Goal: Transaction & Acquisition: Obtain resource

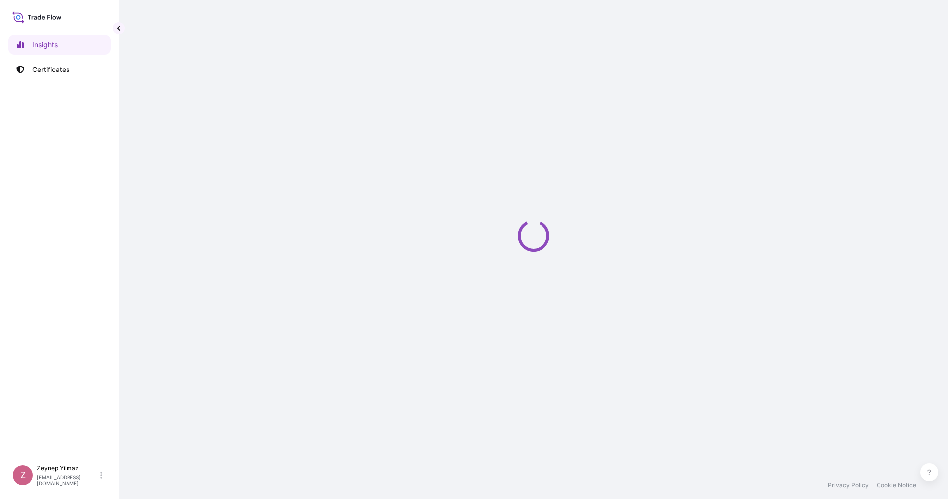
select select "2025"
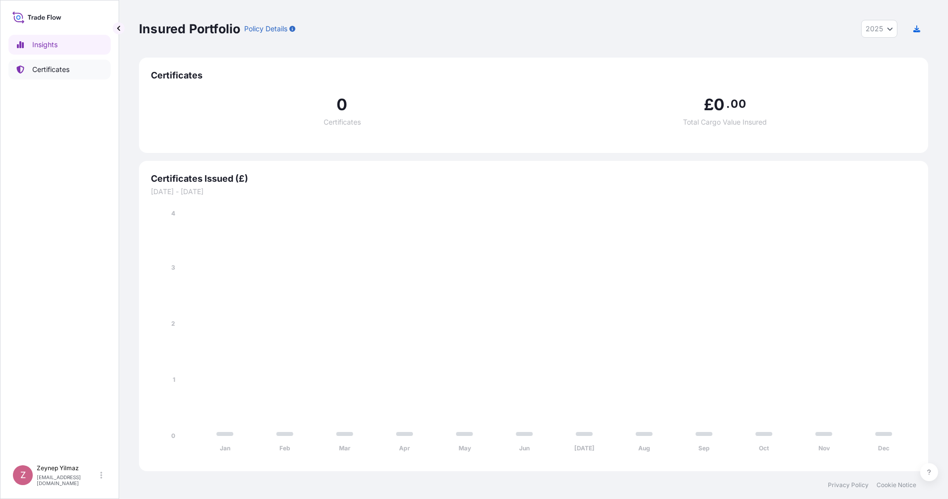
click at [51, 69] on p "Certificates" at bounding box center [50, 70] width 37 height 10
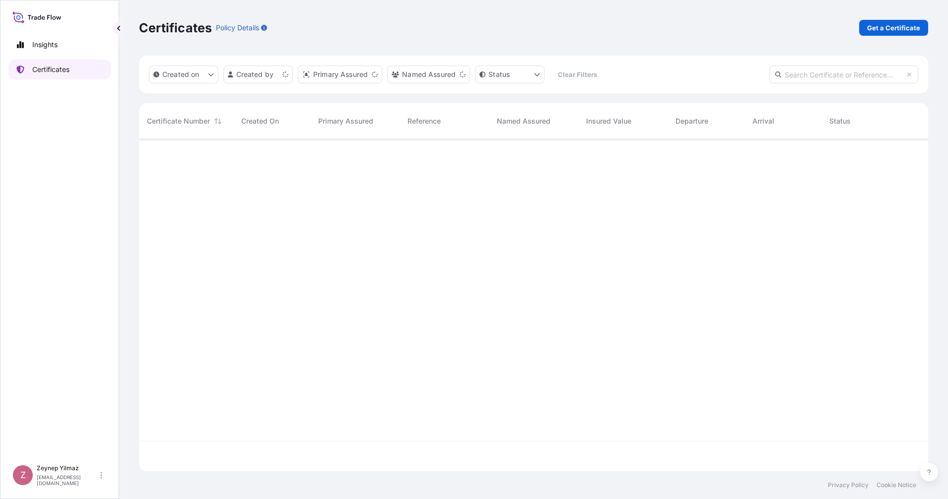
scroll to position [328, 780]
click at [895, 28] on p "Get a Certificate" at bounding box center [893, 28] width 53 height 10
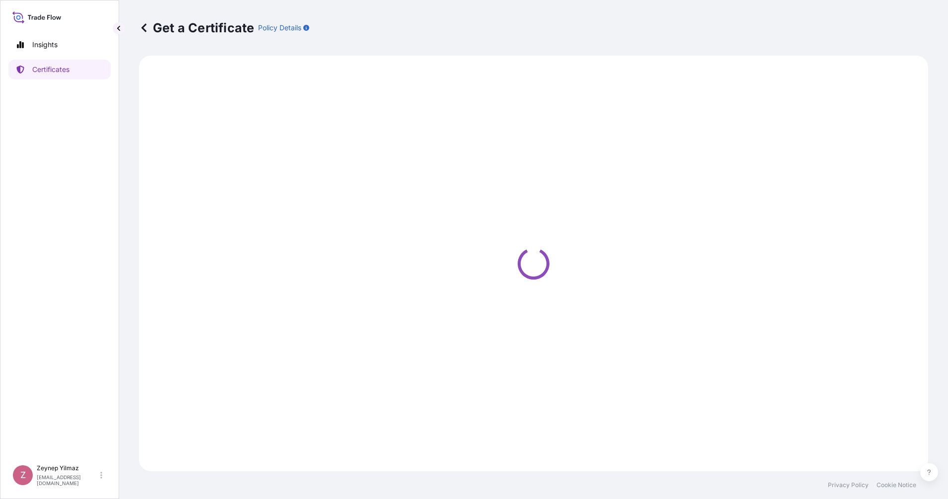
select select "Sea"
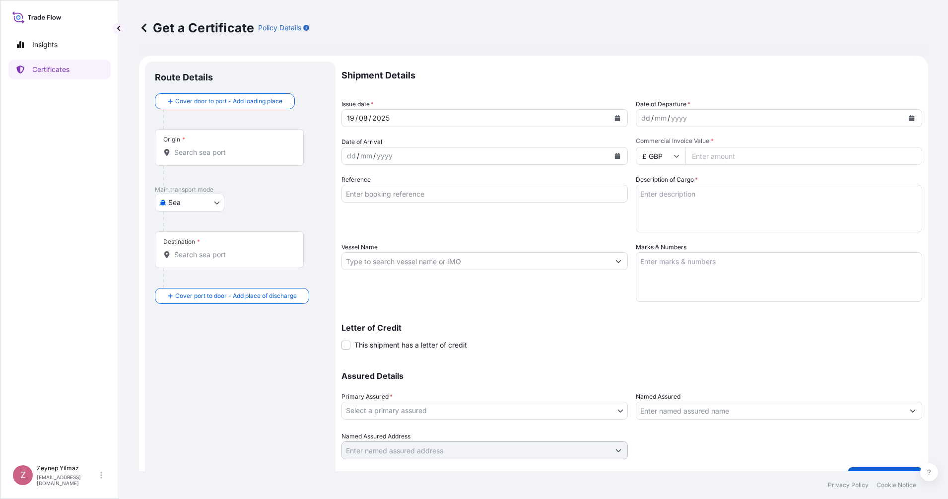
click at [204, 154] on input "Origin *" at bounding box center [232, 152] width 117 height 10
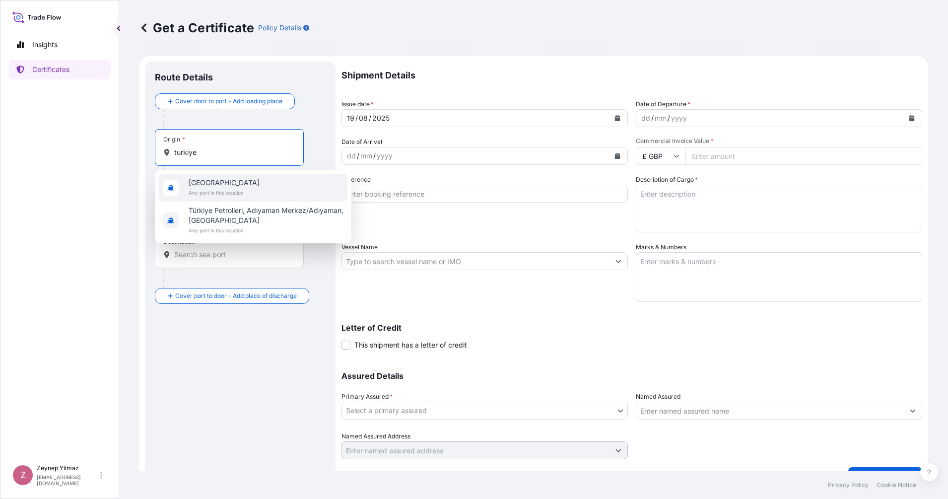
click at [201, 187] on span "[GEOGRAPHIC_DATA]" at bounding box center [224, 183] width 71 height 10
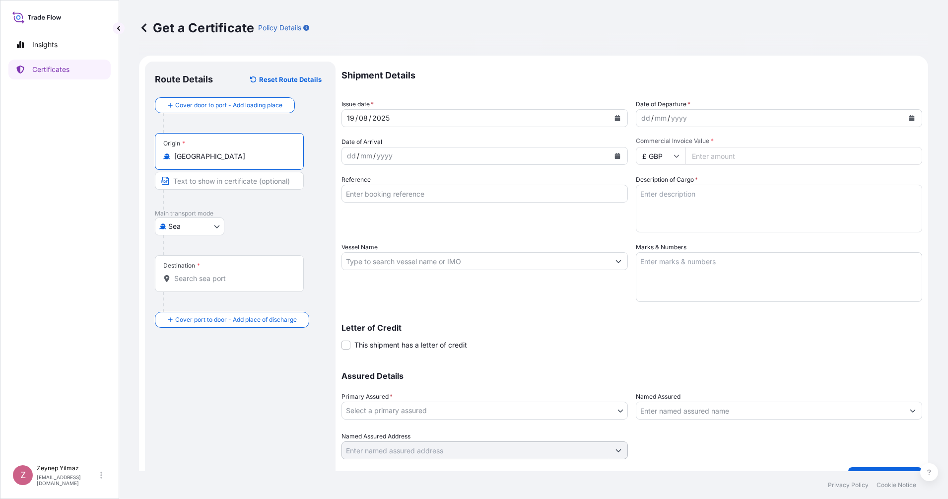
type input "[GEOGRAPHIC_DATA]"
click at [217, 230] on body "0 options available. 6 options available. 0 options available. 2 options availa…" at bounding box center [474, 249] width 948 height 499
click at [191, 271] on div "Road" at bounding box center [190, 270] width 62 height 18
select select "Road"
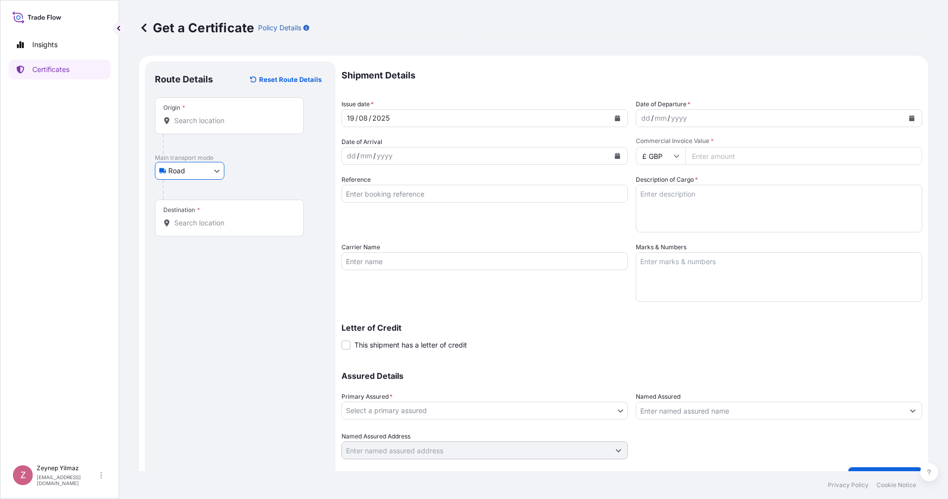
click at [207, 122] on input "Origin *" at bounding box center [232, 121] width 117 height 10
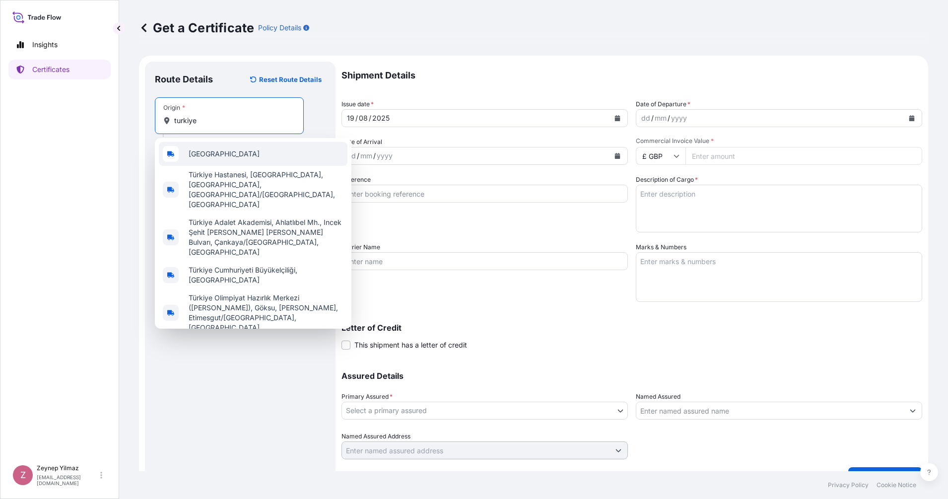
click at [206, 158] on span "[GEOGRAPHIC_DATA]" at bounding box center [224, 154] width 71 height 10
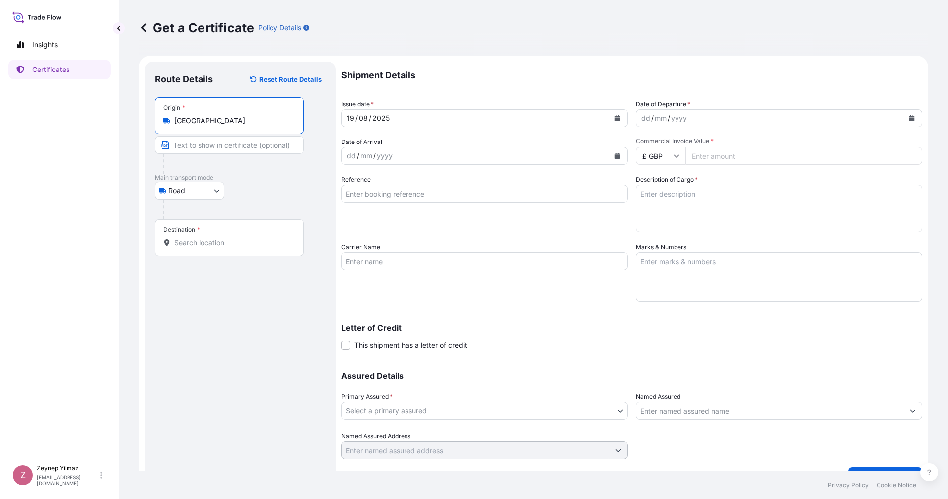
type input "[GEOGRAPHIC_DATA]"
click at [221, 245] on input "Destination *" at bounding box center [232, 243] width 117 height 10
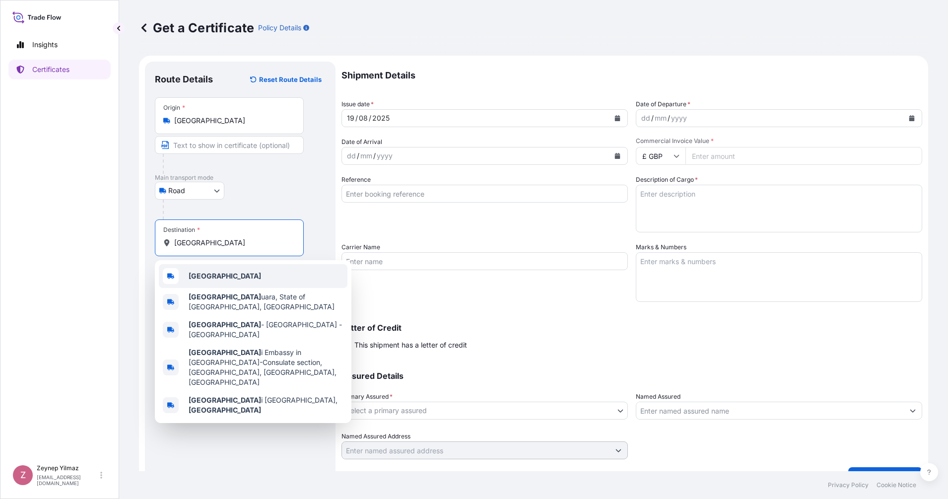
click at [201, 279] on b "[GEOGRAPHIC_DATA]" at bounding box center [225, 276] width 72 height 8
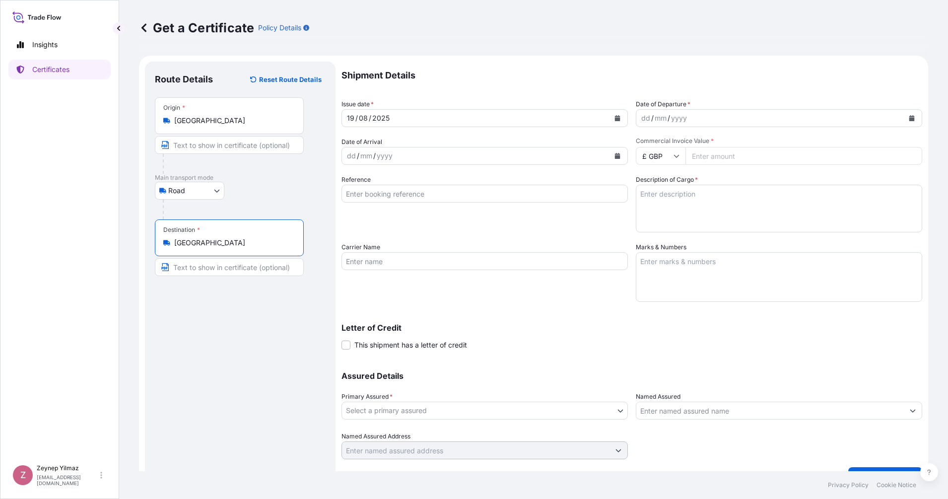
type input "[GEOGRAPHIC_DATA]"
click at [909, 117] on icon "Calendar" at bounding box center [912, 118] width 6 height 6
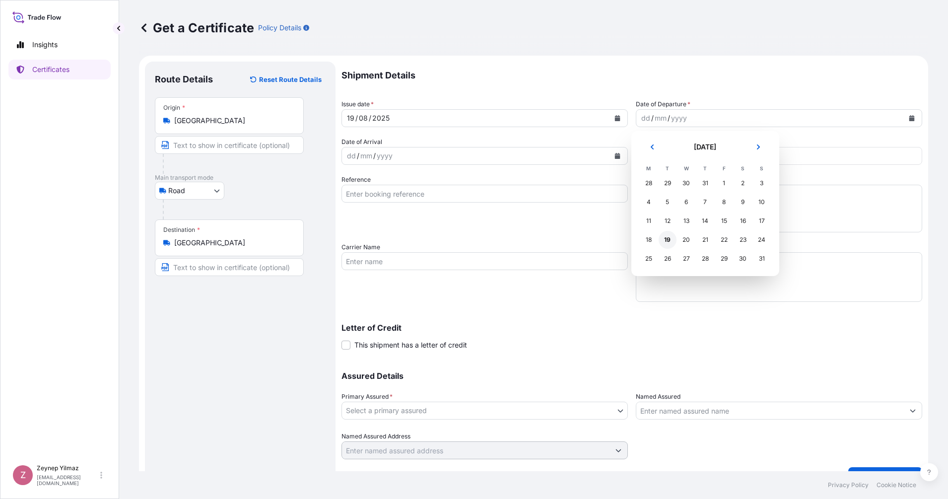
click at [670, 240] on div "19" at bounding box center [668, 240] width 18 height 18
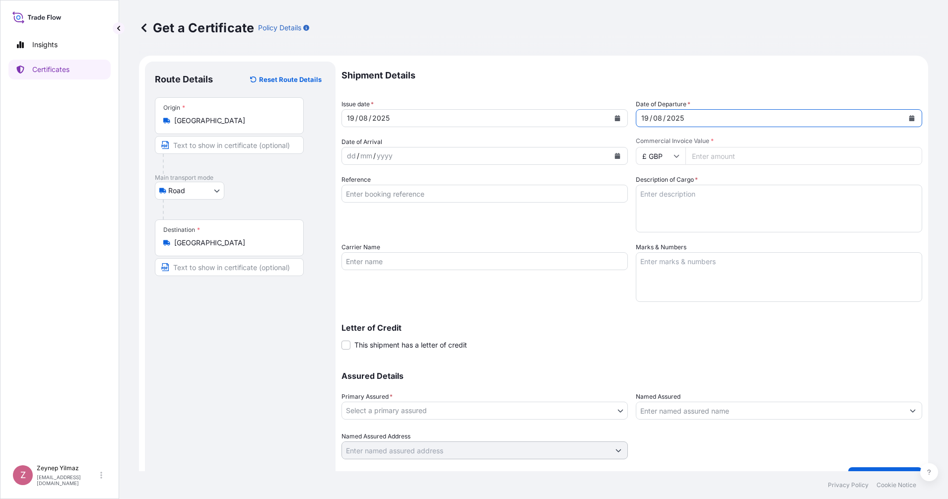
click at [401, 184] on div "Reference" at bounding box center [485, 204] width 286 height 58
click at [404, 196] on input "Reference" at bounding box center [485, 194] width 286 height 18
paste input "[PHONE_NUMBER]"
type input "[PHONE_NUMBER]"
click at [359, 211] on div "Reference [PHONE_NUMBER]" at bounding box center [485, 204] width 286 height 58
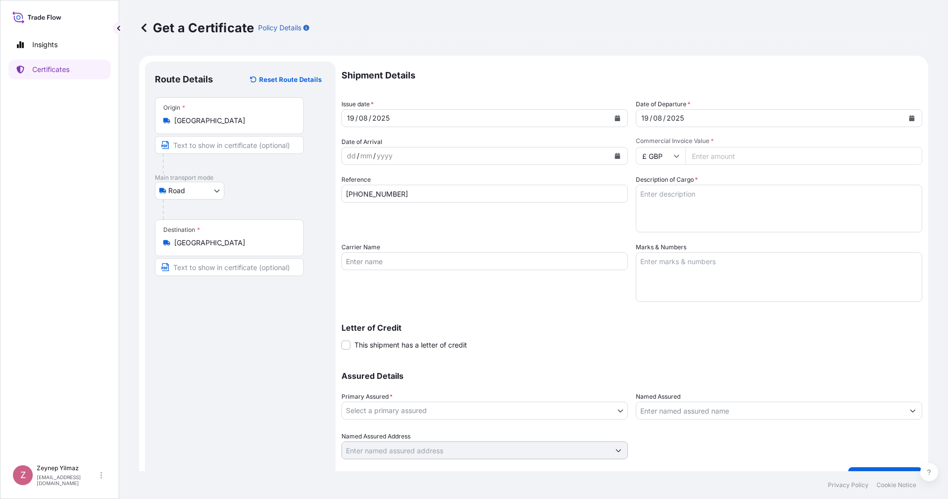
click at [674, 154] on icon at bounding box center [677, 156] width 6 height 6
click at [651, 234] on div "$ USD" at bounding box center [656, 224] width 42 height 19
type input "$ USD"
click at [696, 149] on input "Commercial Invoice Value *" at bounding box center [804, 156] width 237 height 18
type input "734807.7"
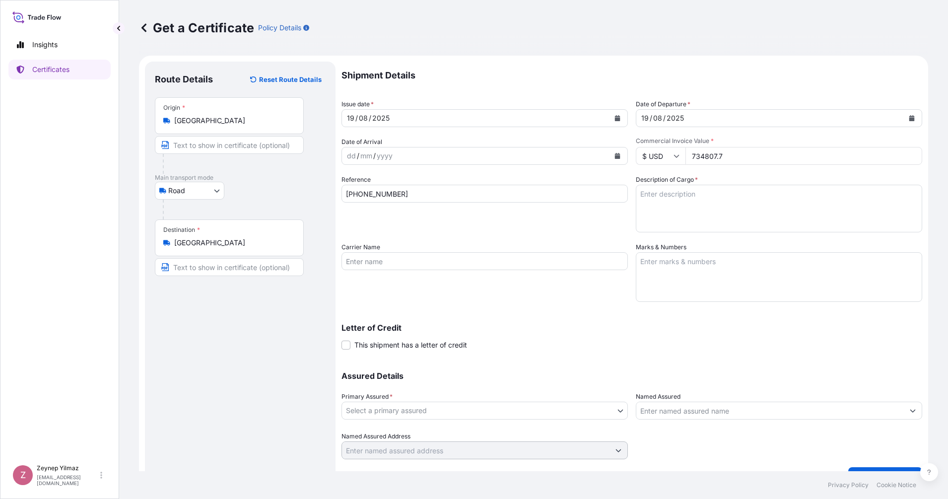
click at [712, 192] on textarea "Description of Cargo *" at bounding box center [779, 209] width 286 height 48
click at [724, 197] on textarea "Description of Cargo *" at bounding box center [779, 209] width 286 height 48
paste textarea "300 cases of cigarettes marked: 1001229798/1318-1617 Hand Down Co. Nearby MRF Q…"
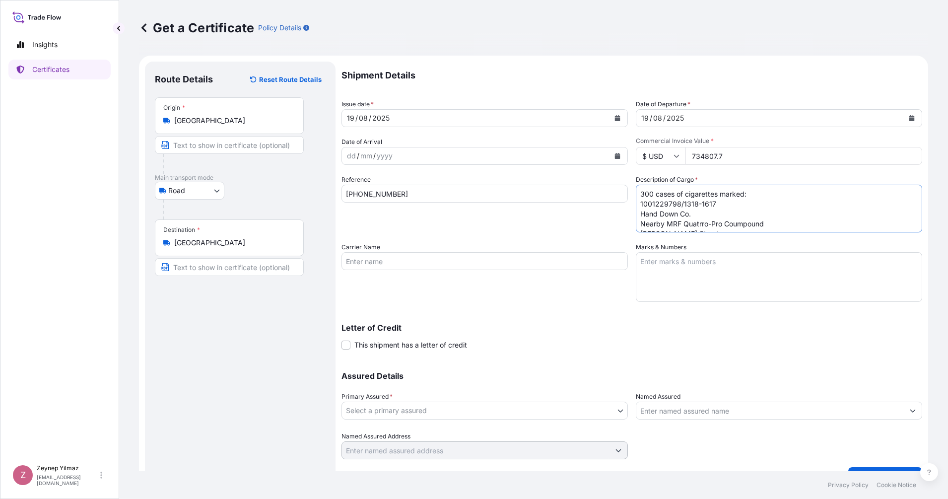
drag, startPoint x: 647, startPoint y: 191, endPoint x: 623, endPoint y: 193, distance: 24.4
click at [627, 193] on div "Shipment Details Issue date * [DATE] Date of Departure * [DATE] Date of Arrival…" at bounding box center [632, 261] width 581 height 398
click at [675, 205] on textarea "2749 cases of cigarettes marked: 1001229798/1318-1617 Hand Down Co. Nearby MRF …" at bounding box center [779, 209] width 286 height 48
drag, startPoint x: 706, startPoint y: 205, endPoint x: 681, endPoint y: 205, distance: 25.8
click at [681, 205] on textarea "2749 cases of cigarettes marked: 1001230352/1318-1617 Hand Down Co. Nearby MRF …" at bounding box center [779, 209] width 286 height 48
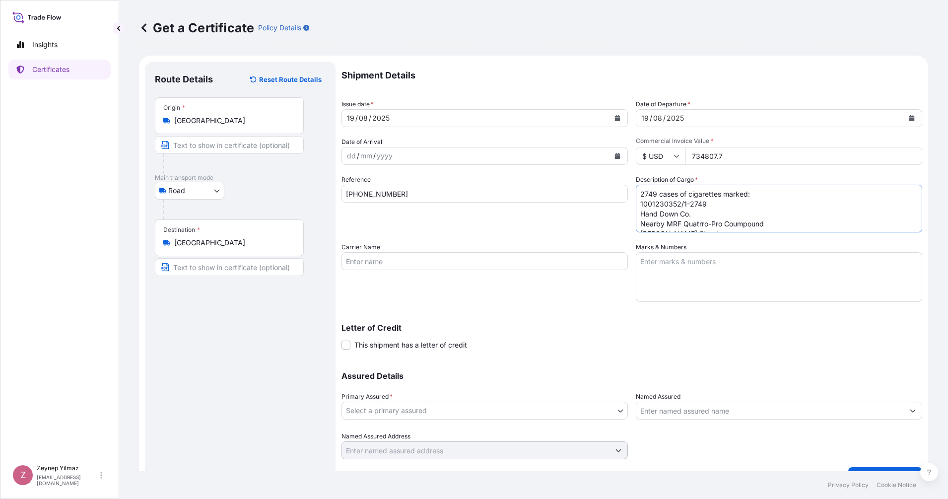
click at [705, 210] on textarea "2749 cases of cigarettes marked: 1001230352/1-2749 Hand Down Co. Nearby MRF Qua…" at bounding box center [779, 209] width 286 height 48
type textarea "2749 cases of cigarettes marked: 1001230352/1-2749 Hand Down Co. Nearby MRF Qua…"
click at [478, 418] on body "Insights Certificates Z [PERSON_NAME] [EMAIL_ADDRESS][DOMAIN_NAME] Get a Certif…" at bounding box center [474, 249] width 948 height 499
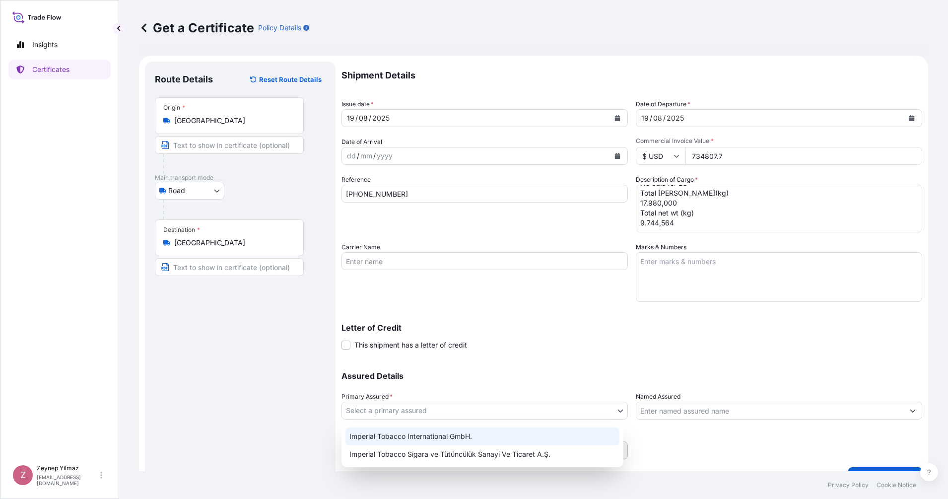
click at [462, 438] on div "Imperial Tobacco International GmbH." at bounding box center [483, 436] width 274 height 18
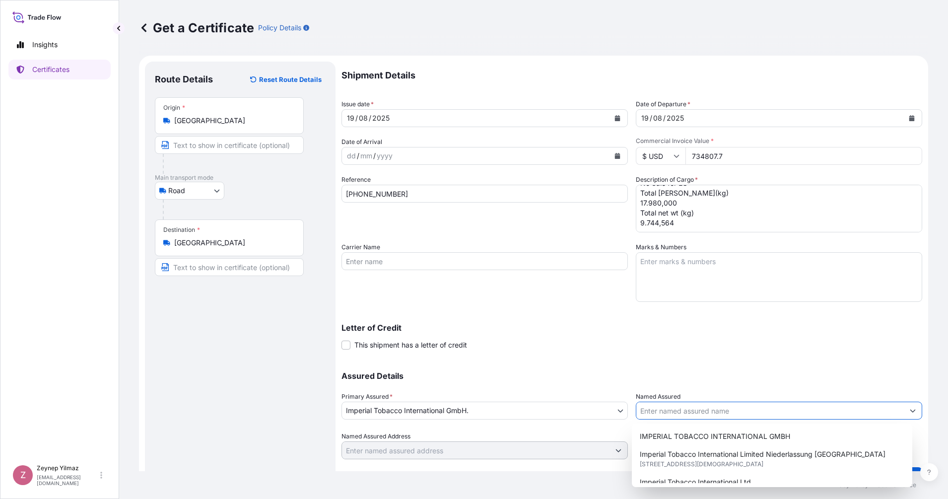
click at [688, 408] on input "Named Assured" at bounding box center [770, 411] width 268 height 18
click at [739, 437] on span "IMPERIAL TOBACCO INTERNATIONAL GMBH" at bounding box center [715, 436] width 150 height 10
type input "IMPERIAL TOBACCO INTERNATIONAL GMBH"
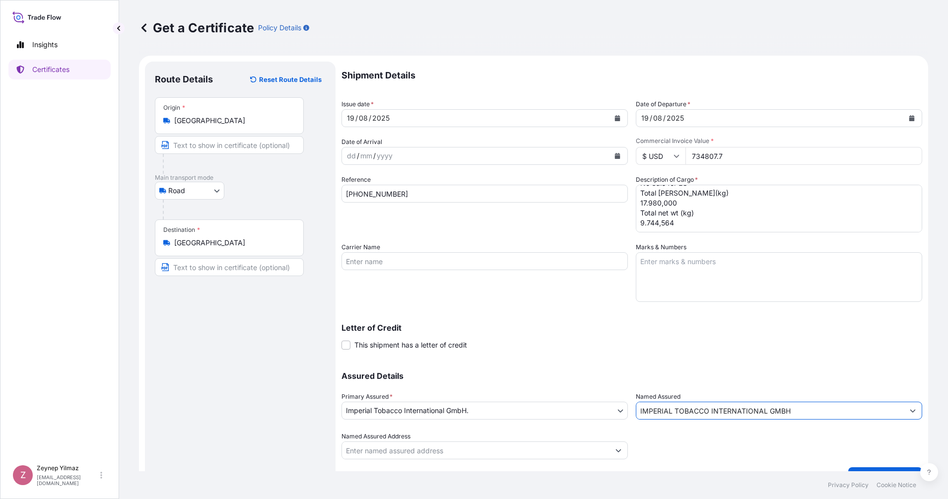
click at [726, 358] on div "Shipment Details Issue date * [DATE] Date of Departure * [DATE] Date of Arrival…" at bounding box center [632, 261] width 581 height 398
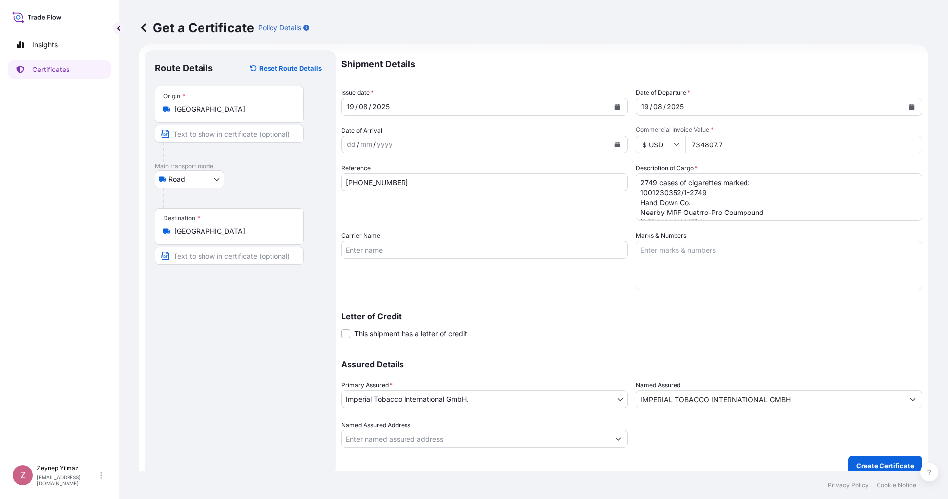
scroll to position [22, 0]
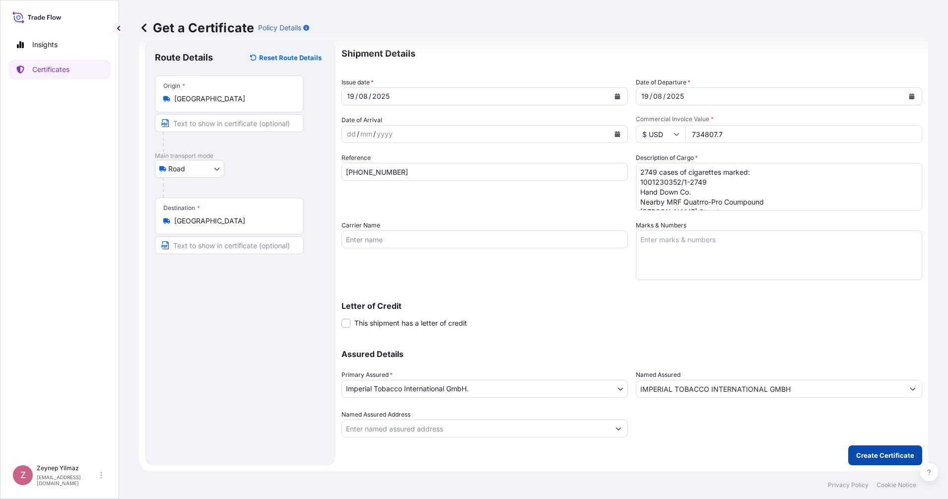
click at [872, 454] on p "Create Certificate" at bounding box center [885, 455] width 58 height 10
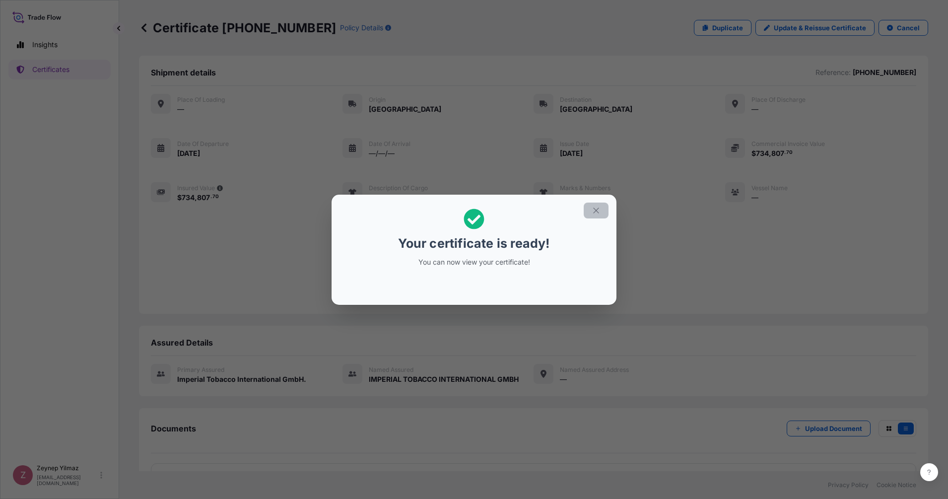
click at [599, 214] on icon "button" at bounding box center [596, 210] width 9 height 9
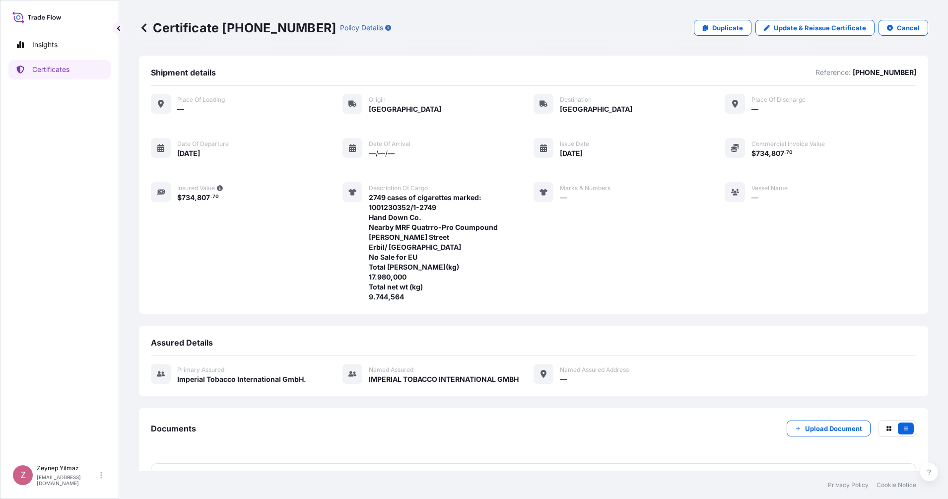
scroll to position [30, 0]
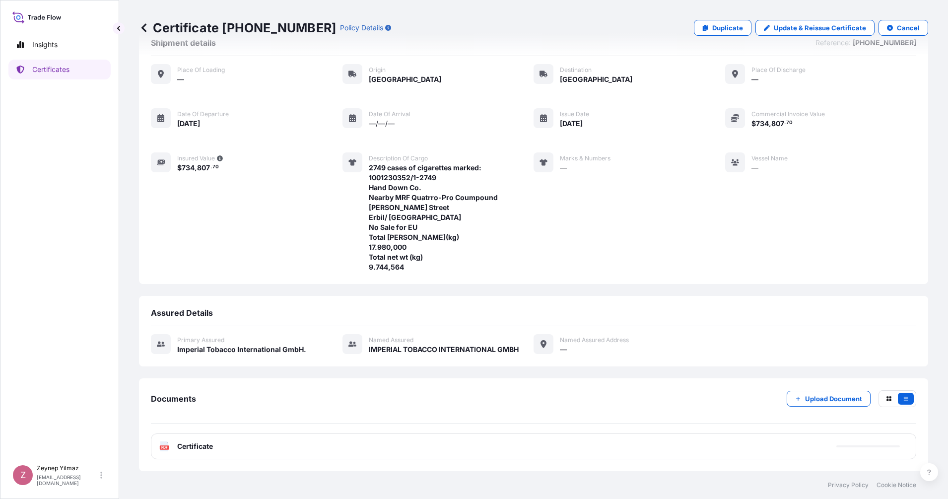
click at [258, 442] on div "PDF Certificate" at bounding box center [534, 446] width 766 height 26
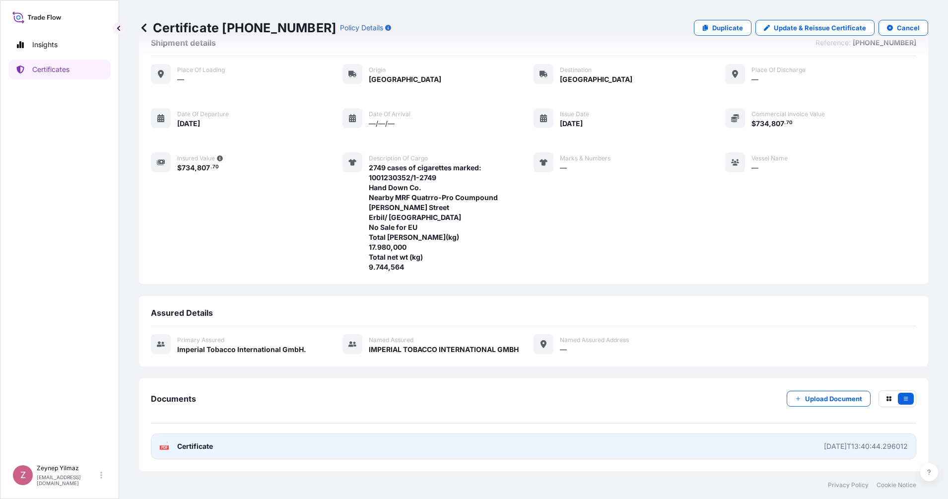
click at [758, 450] on link "PDF Certificate [DATE]T13:40:44.296012" at bounding box center [534, 446] width 766 height 26
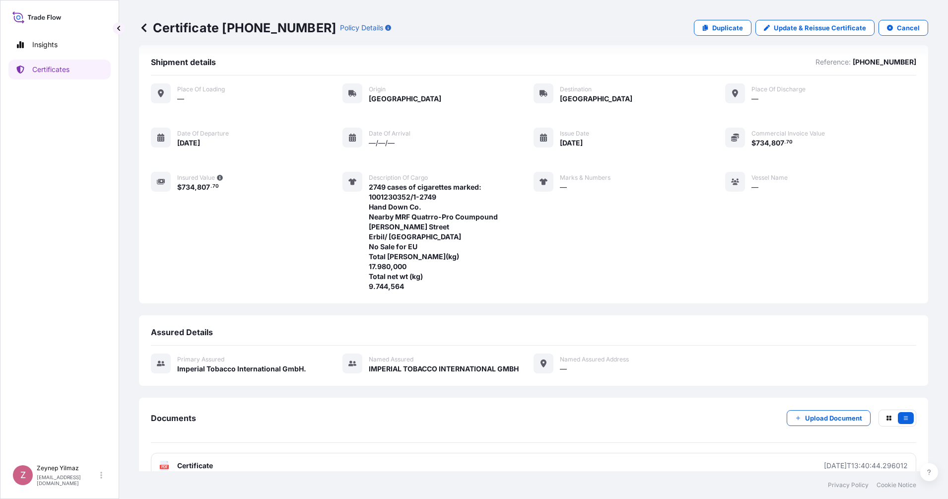
scroll to position [0, 0]
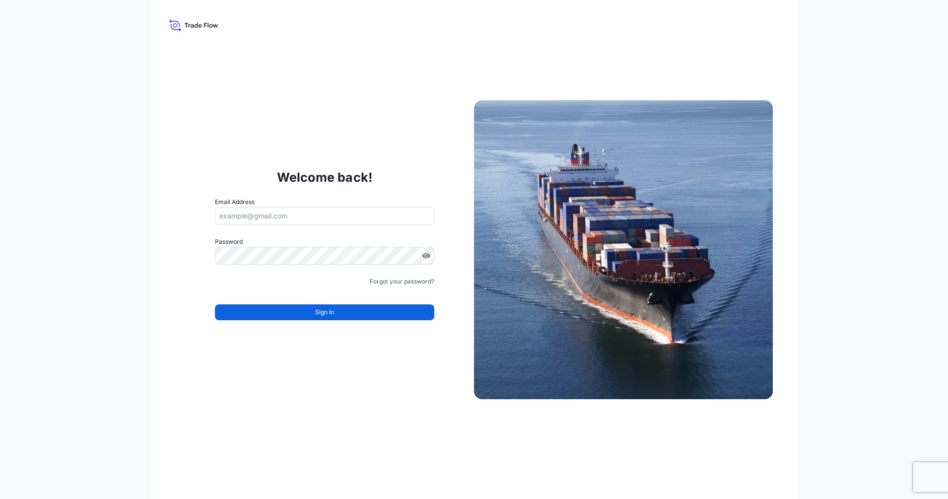
click at [289, 225] on form "Email Address Password Must include: Upper & lower case letters Symbols (!@#$) …" at bounding box center [324, 264] width 219 height 135
click at [288, 218] on input "Email Address" at bounding box center [324, 216] width 219 height 18
type input "zeynep.yilmaz@impbrands.com"
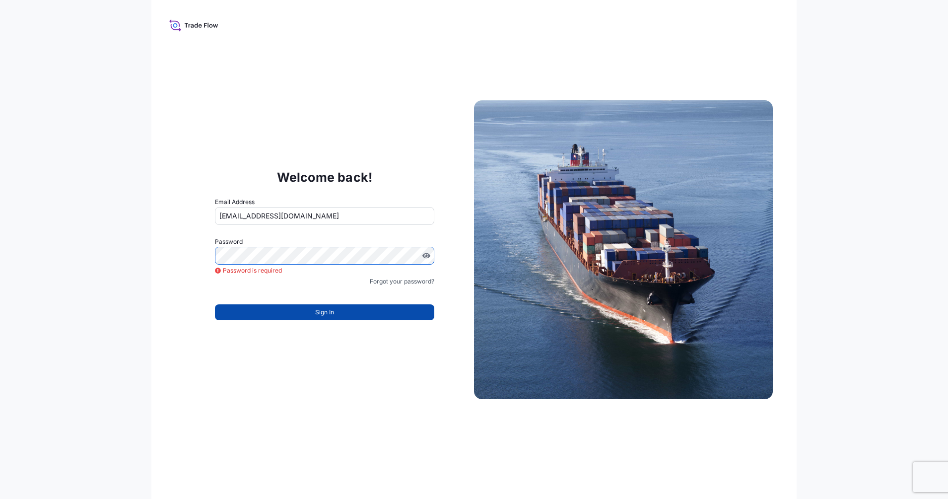
click at [329, 312] on span "Sign In" at bounding box center [324, 312] width 19 height 10
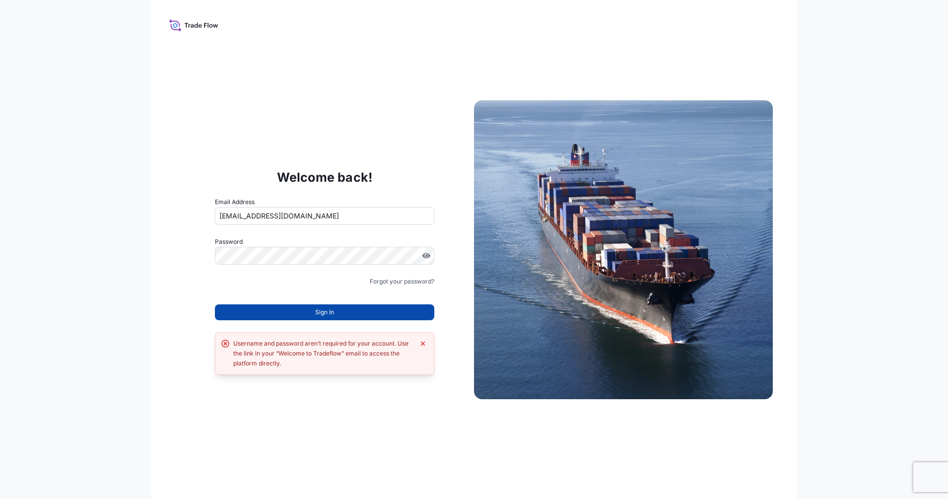
click at [361, 311] on button "Sign In" at bounding box center [324, 312] width 219 height 16
